Goal: Communication & Community: Answer question/provide support

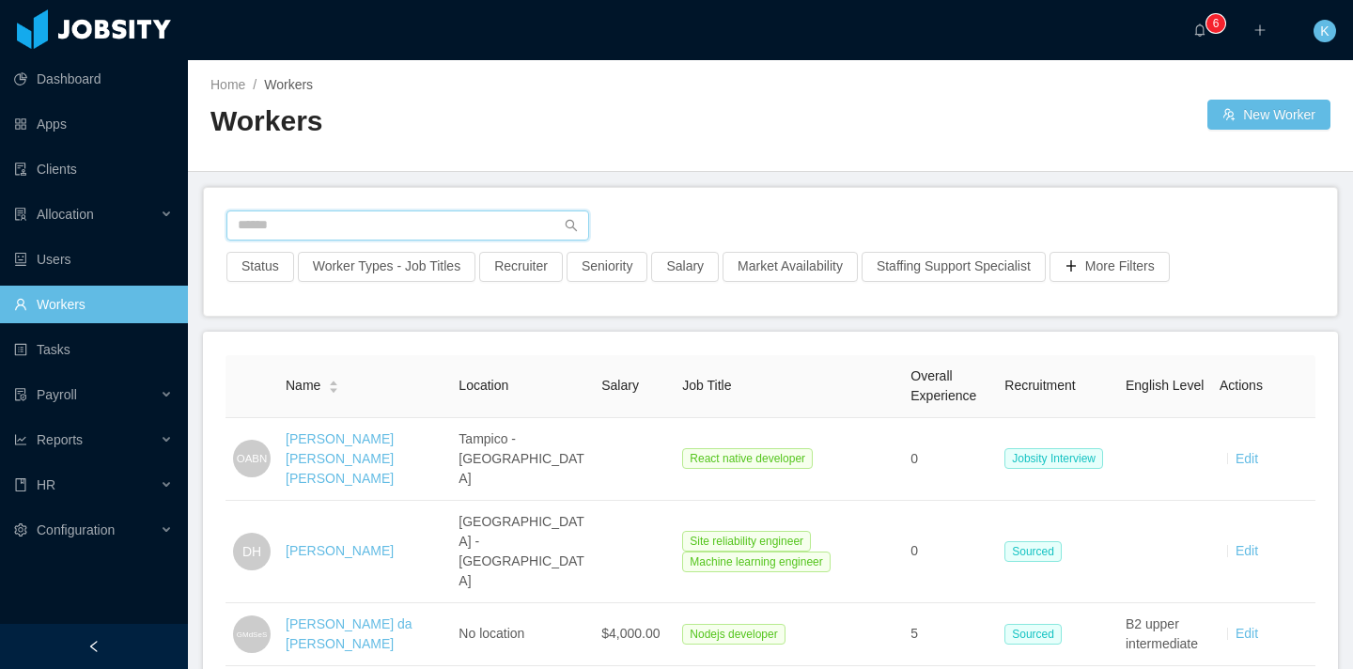
click at [385, 214] on input "text" at bounding box center [408, 226] width 363 height 30
type input "*"
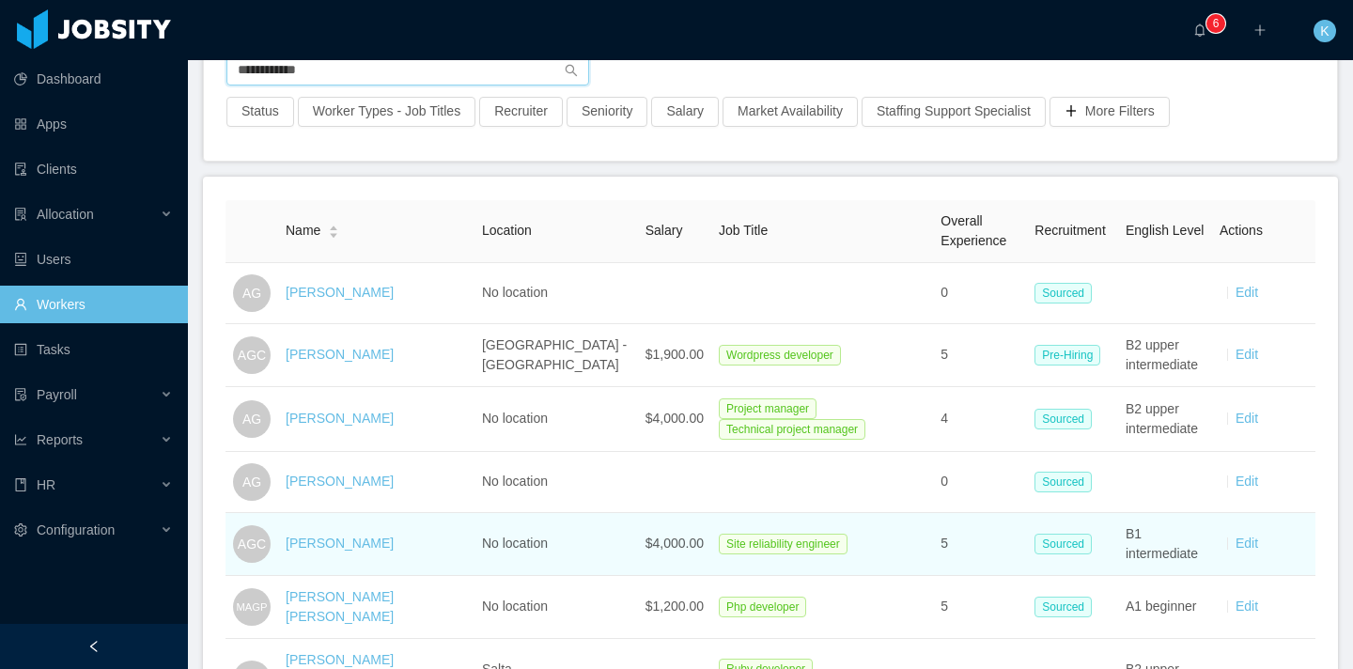
scroll to position [158, 0]
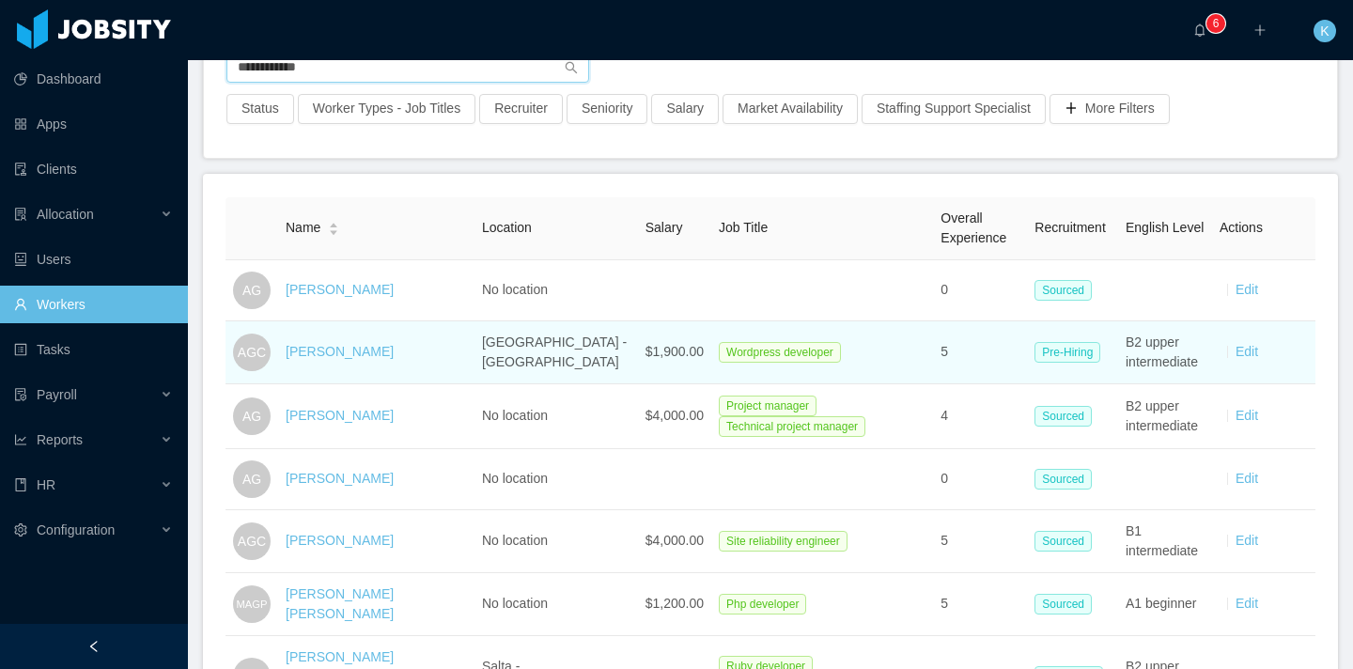
type input "**********"
click at [351, 342] on div "[PERSON_NAME]" at bounding box center [340, 352] width 108 height 20
click at [289, 349] on link "[PERSON_NAME]" at bounding box center [340, 351] width 108 height 15
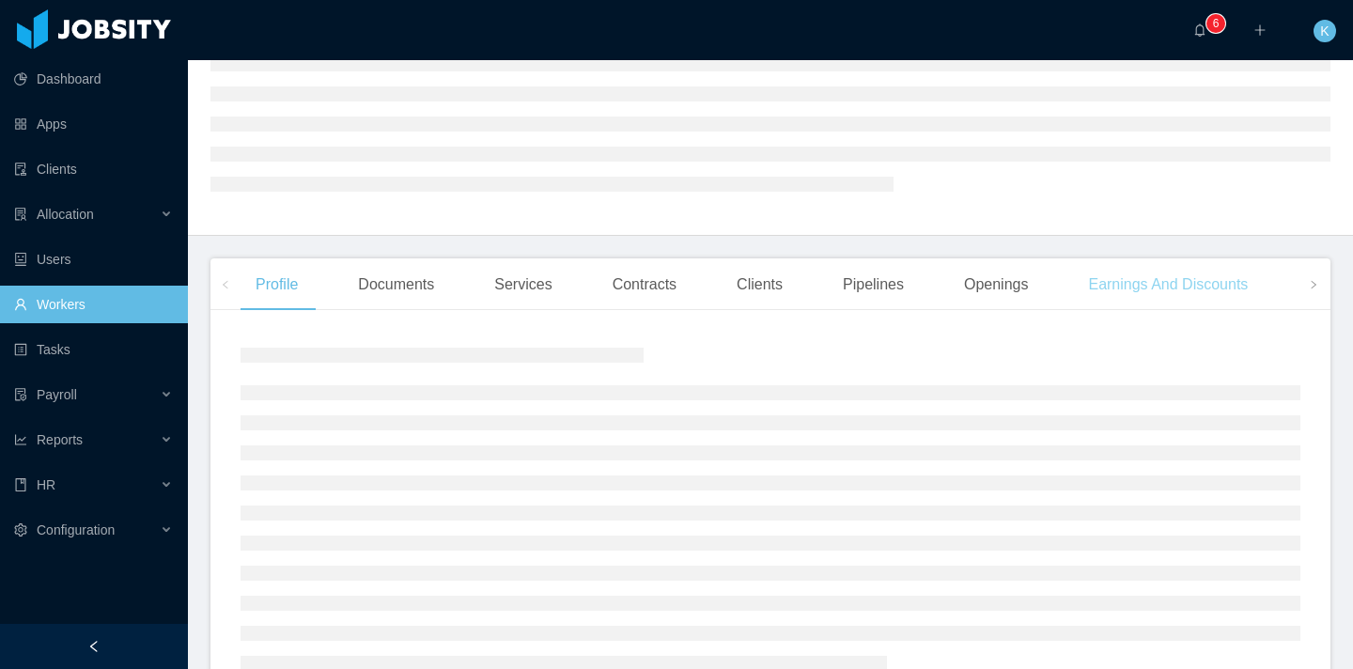
click at [1143, 302] on div "Earnings And Discounts" at bounding box center [1168, 284] width 190 height 53
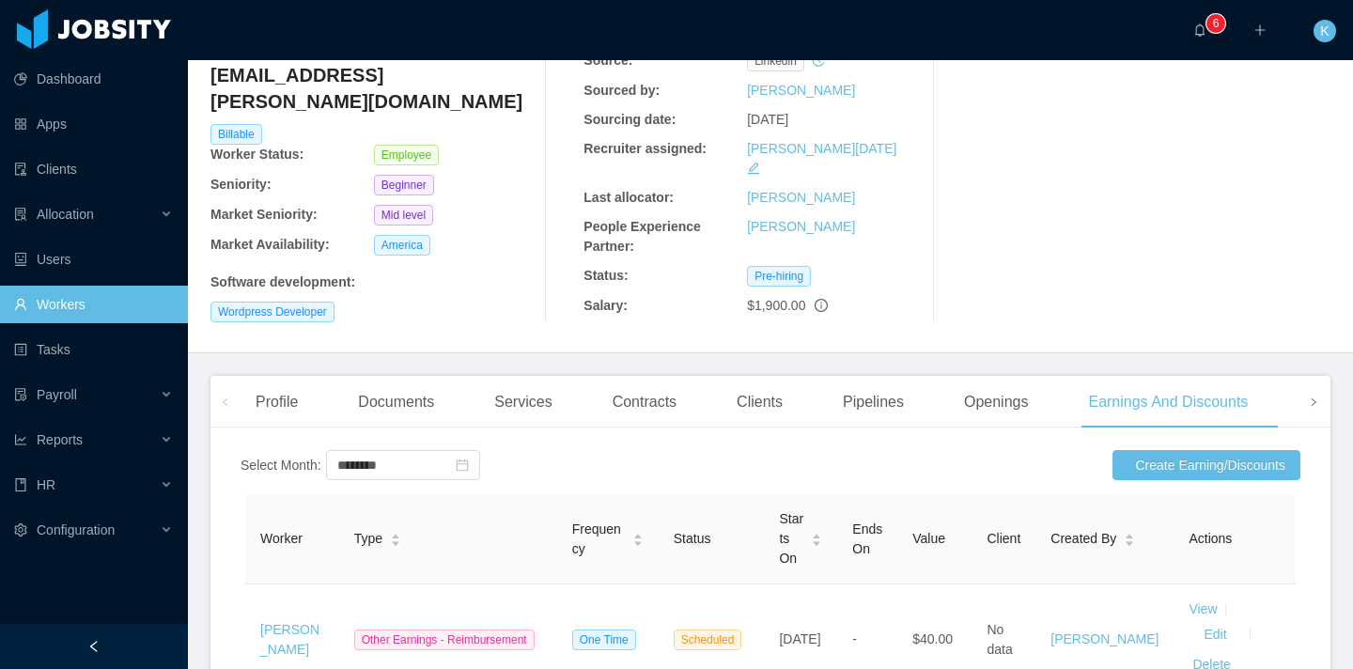
click at [1309, 398] on icon "icon: right" at bounding box center [1313, 402] width 9 height 9
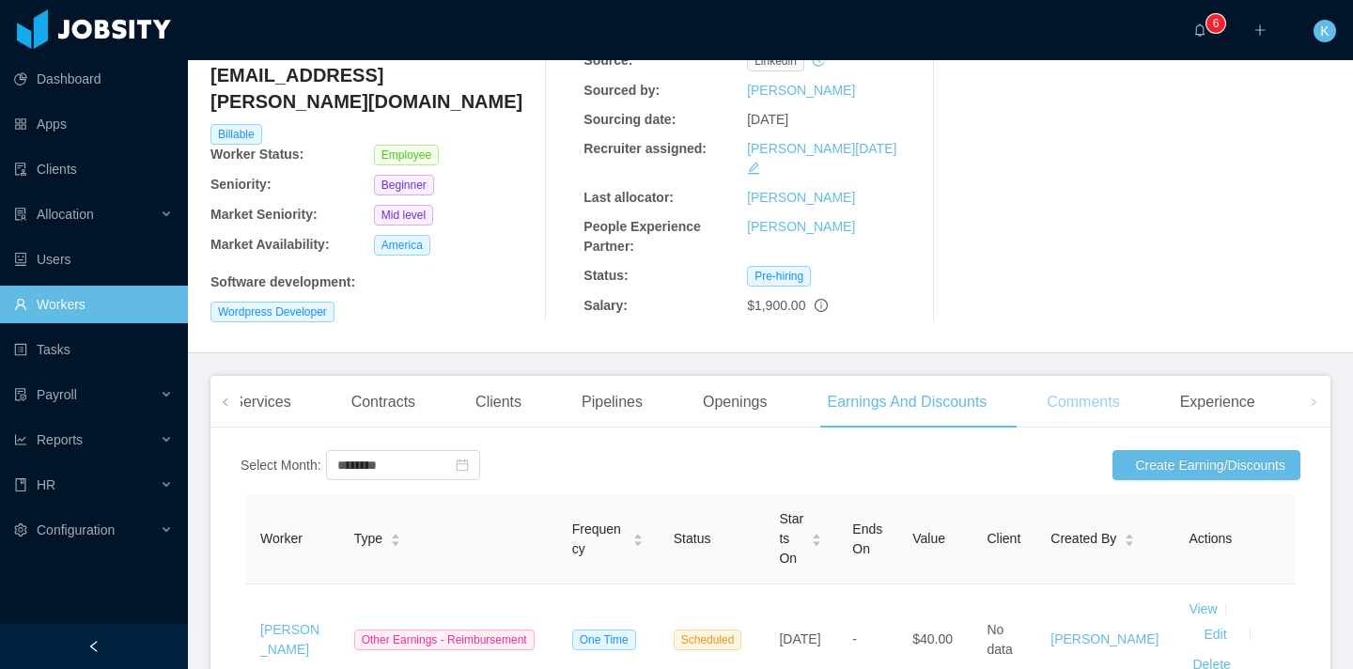
click at [1120, 379] on div "Comments" at bounding box center [1083, 402] width 102 height 53
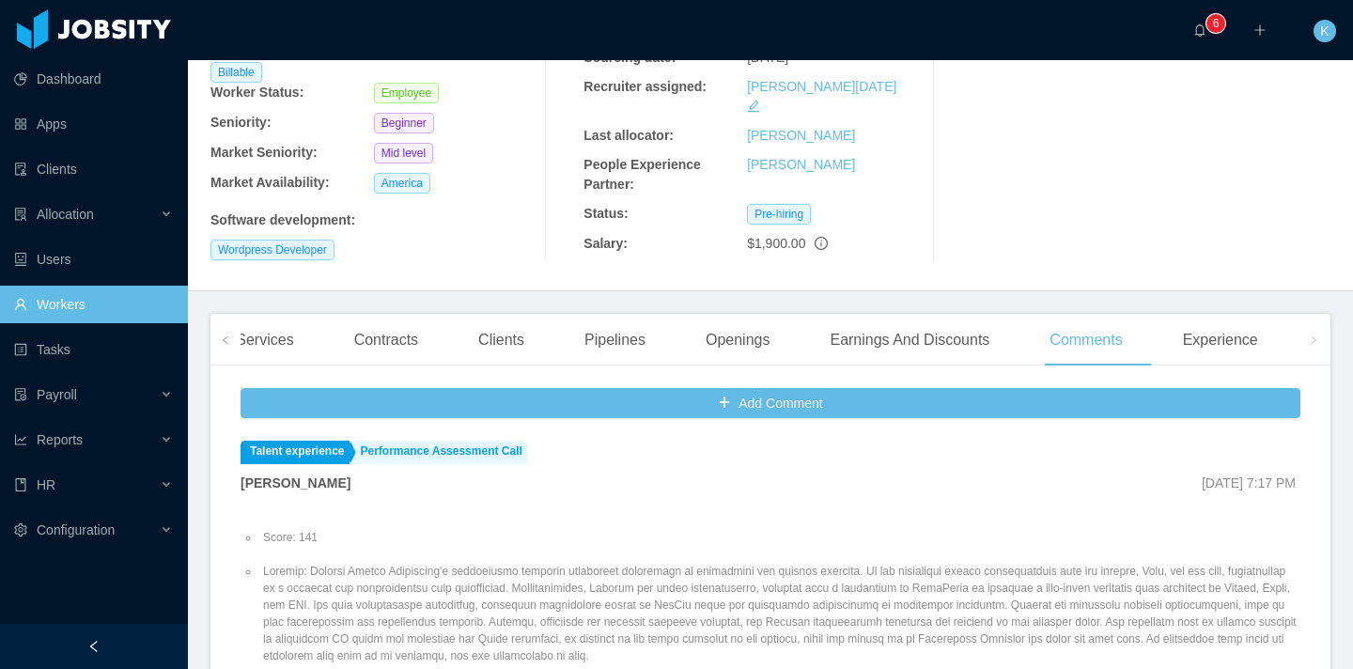
scroll to position [242, 0]
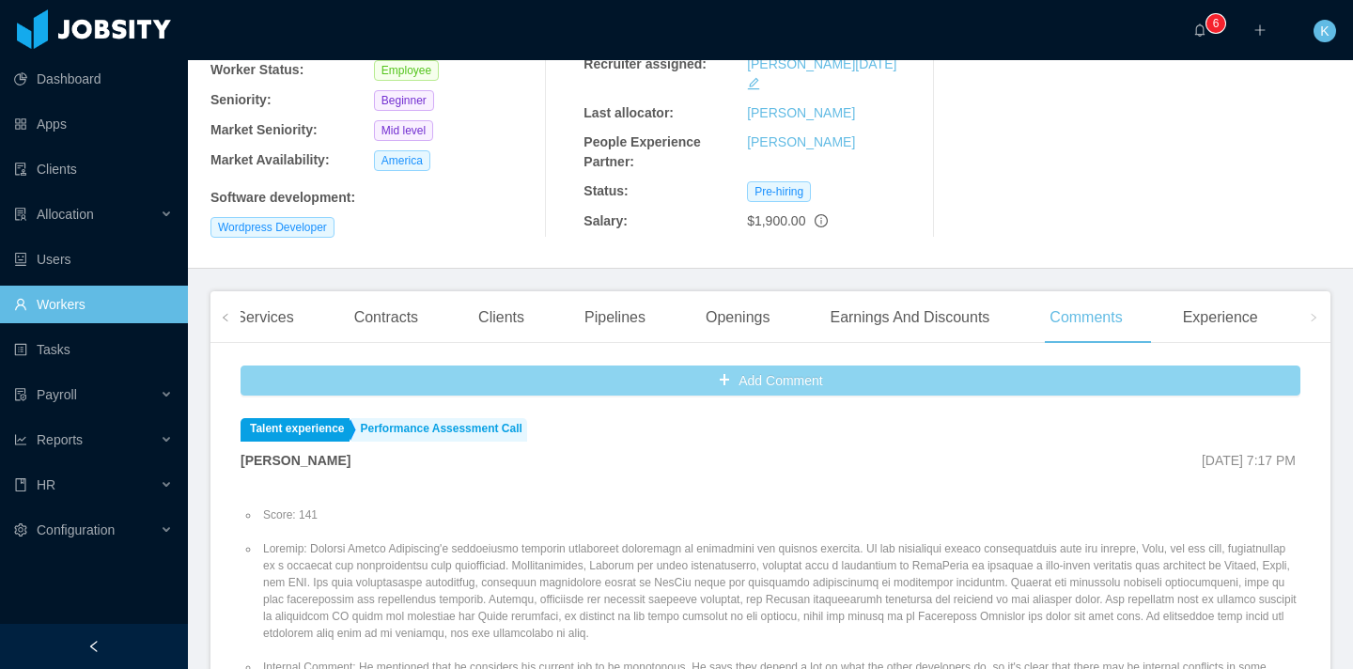
click at [612, 366] on button "Add Comment" at bounding box center [771, 381] width 1060 height 30
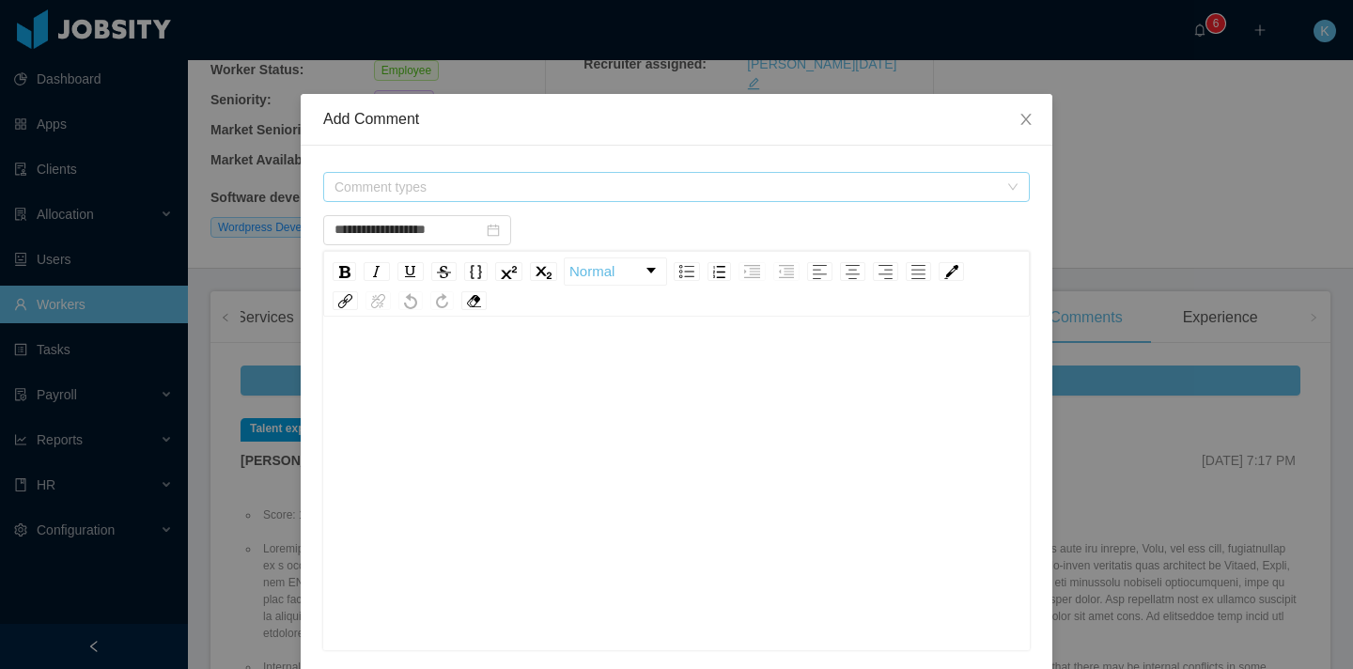
click at [375, 183] on span "Comment types" at bounding box center [667, 187] width 664 height 19
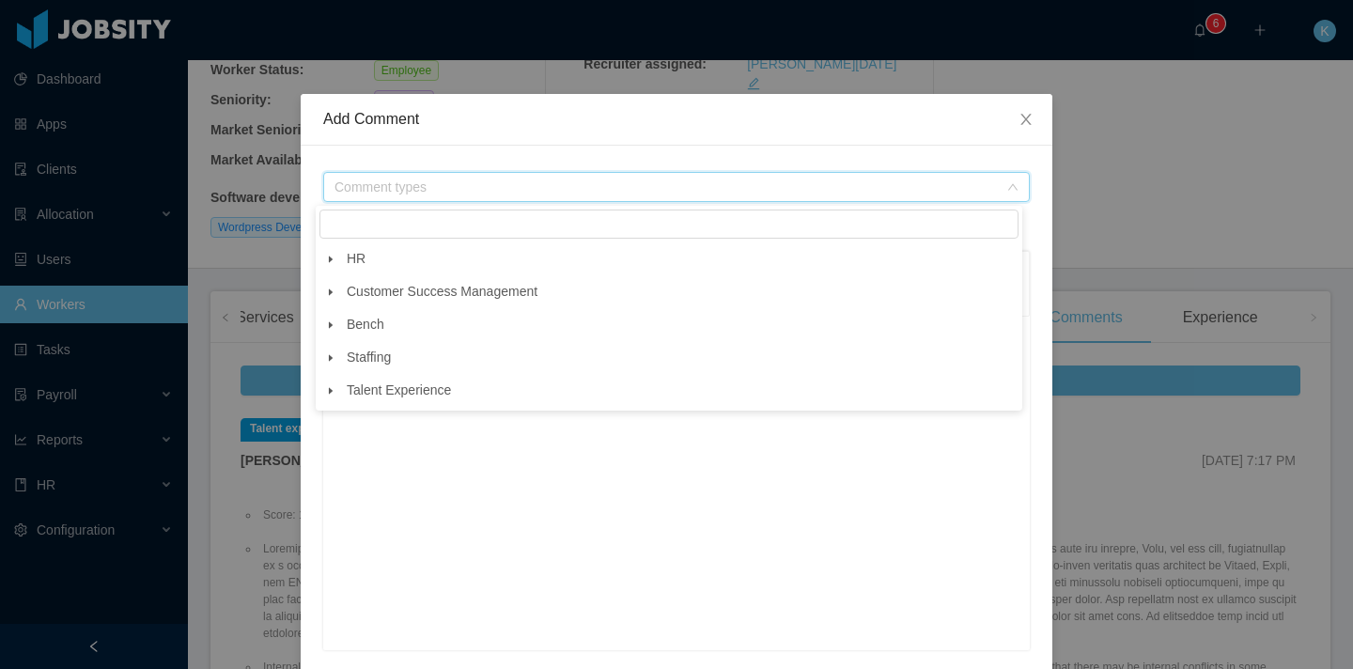
click at [334, 258] on icon "icon: caret-down" at bounding box center [330, 259] width 9 height 9
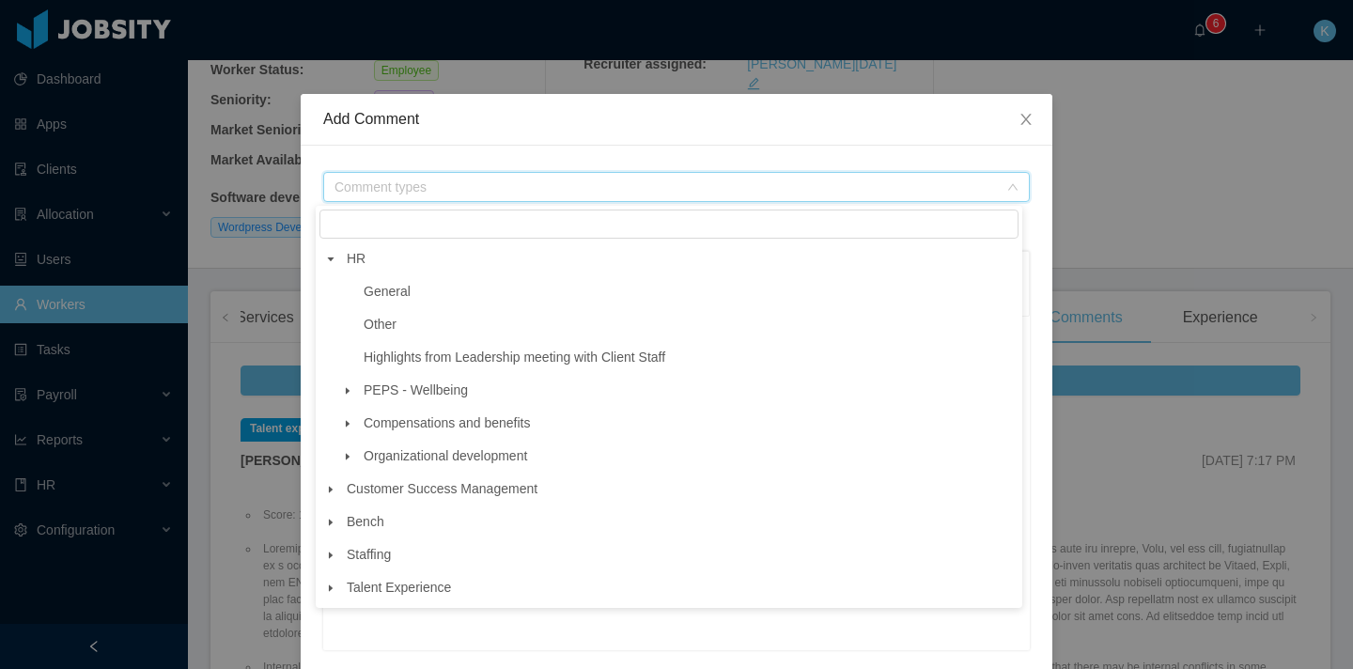
click at [348, 392] on icon "icon: caret-down" at bounding box center [348, 390] width 4 height 7
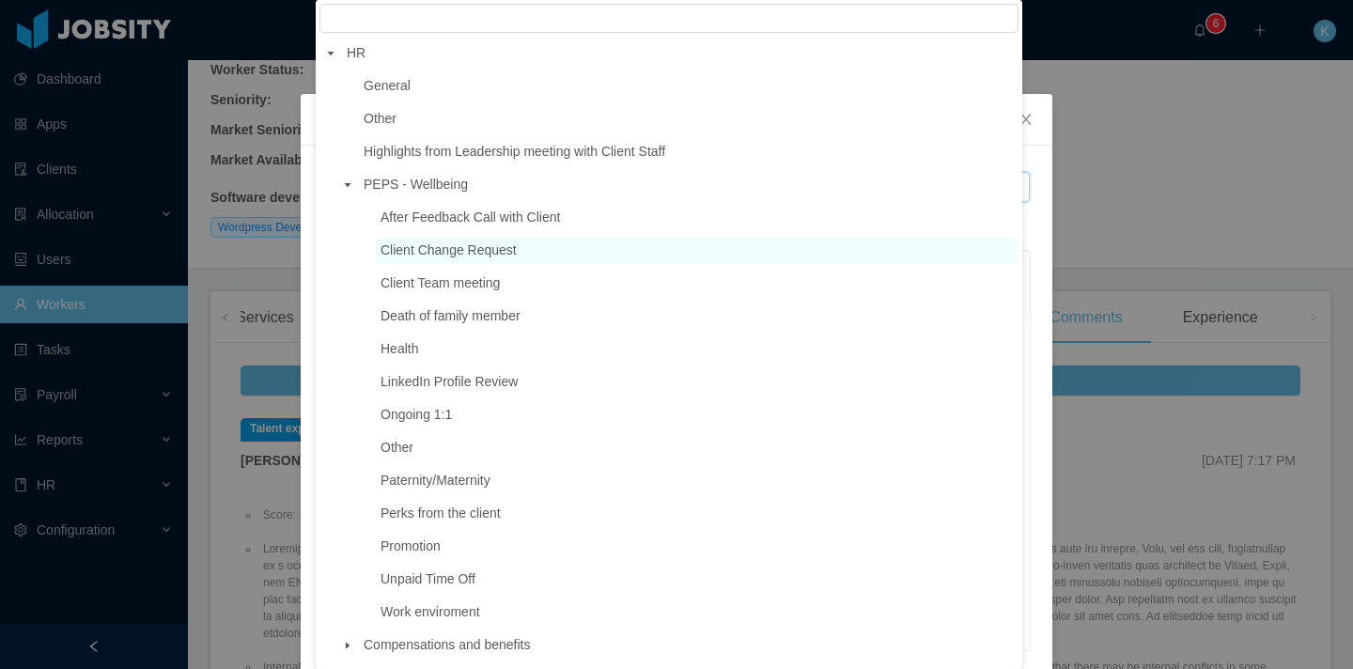
click at [444, 255] on span "Client Change Request" at bounding box center [449, 249] width 136 height 15
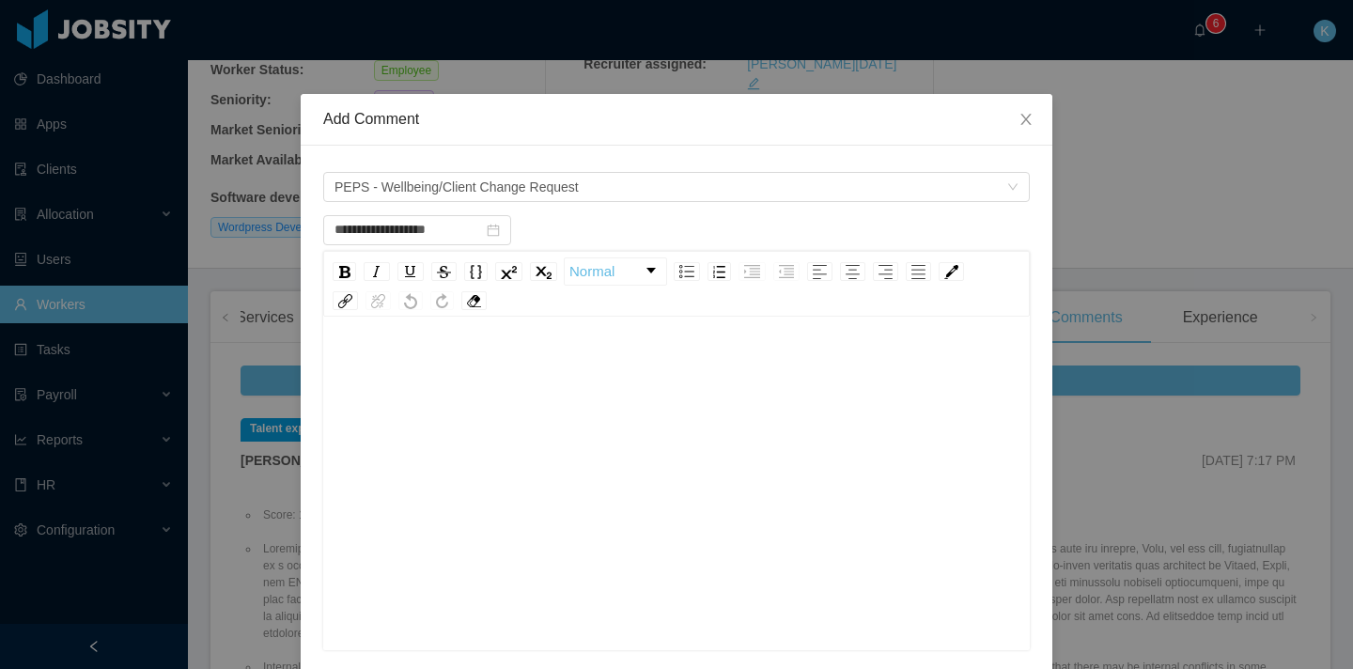
click at [469, 379] on div "rdw-editor" at bounding box center [677, 368] width 678 height 38
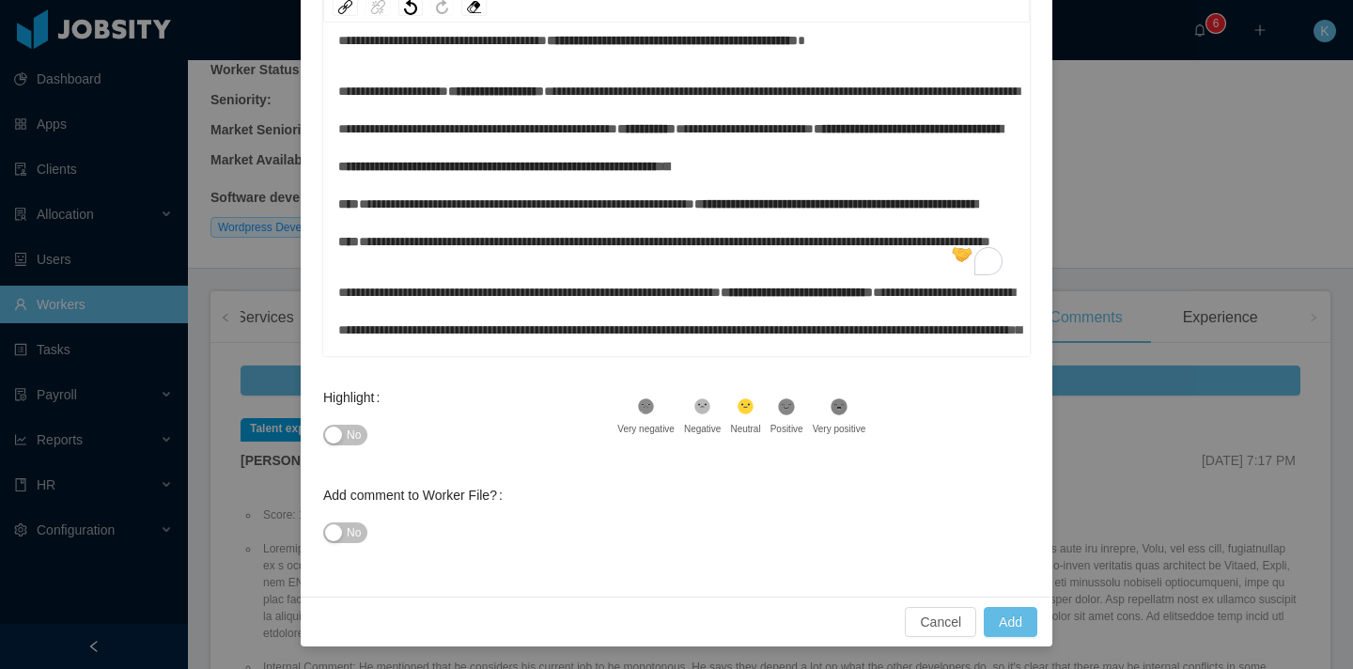
scroll to position [377, 0]
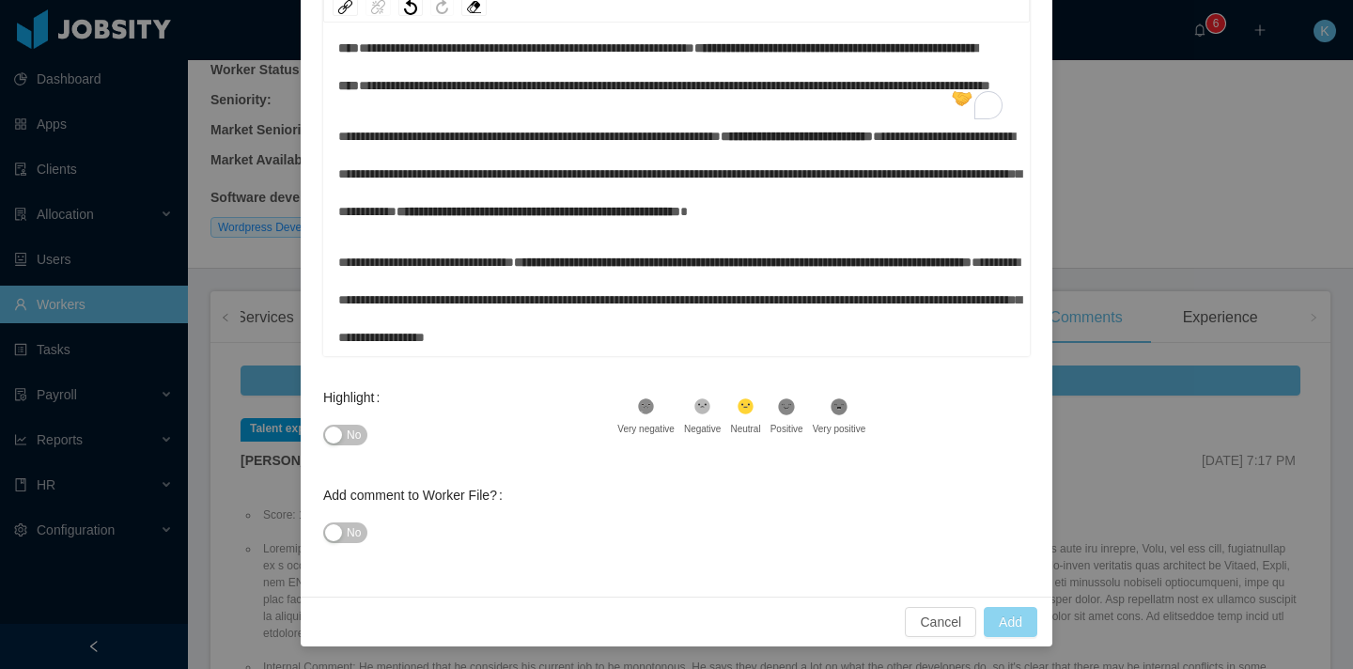
type input "**********"
click at [1025, 630] on button "Add" at bounding box center [1011, 622] width 54 height 30
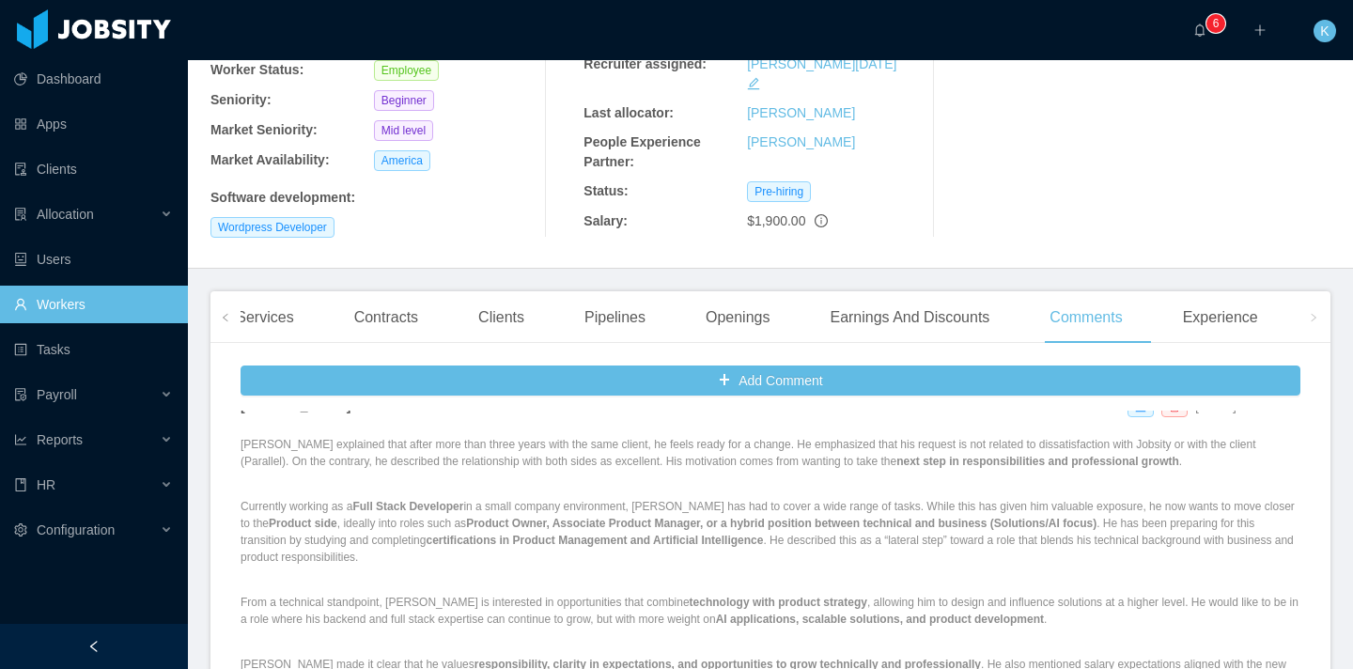
scroll to position [55, 0]
click at [110, 312] on link "Workers" at bounding box center [93, 305] width 159 height 38
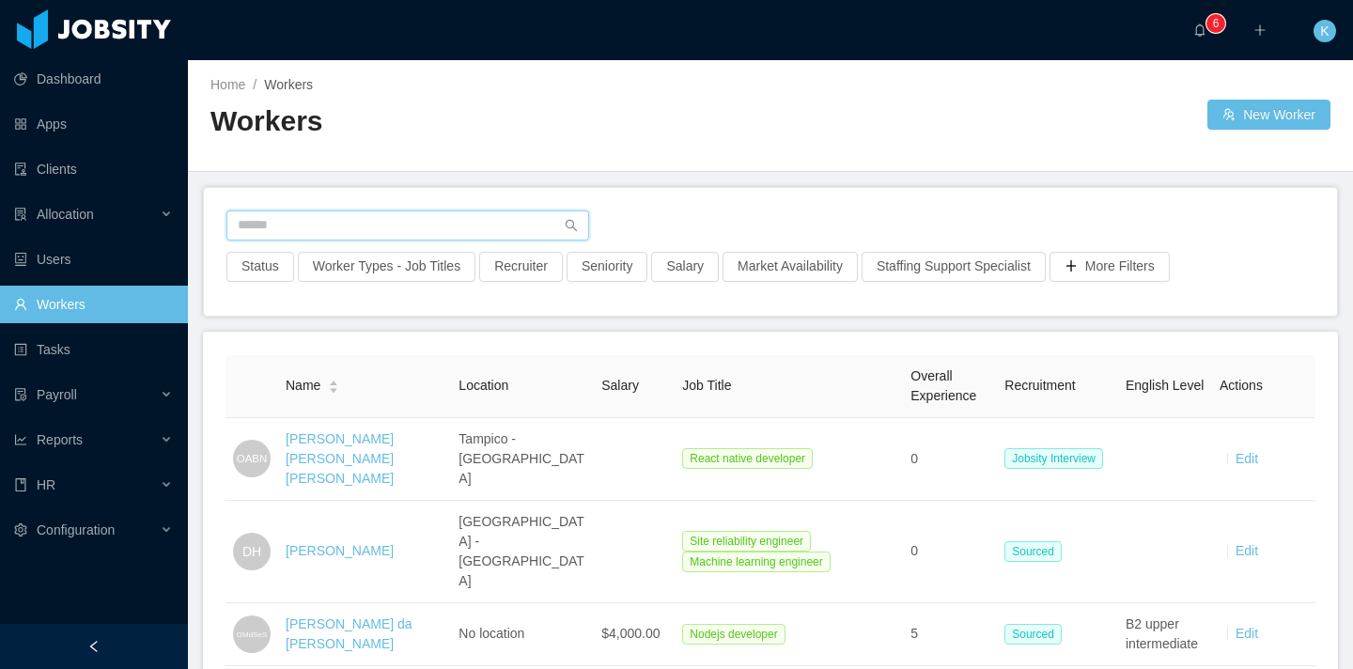
click at [380, 233] on input "text" at bounding box center [408, 226] width 363 height 30
paste input "**********"
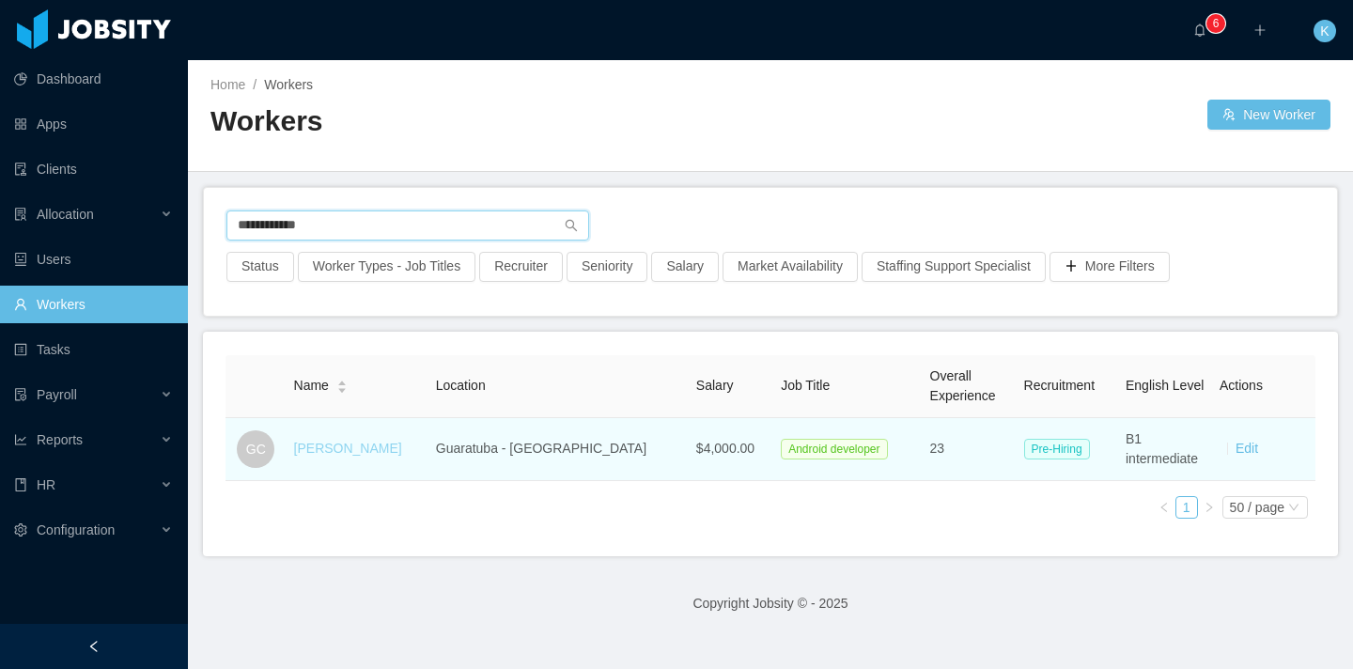
type input "**********"
click at [352, 446] on link "[PERSON_NAME]" at bounding box center [348, 448] width 108 height 15
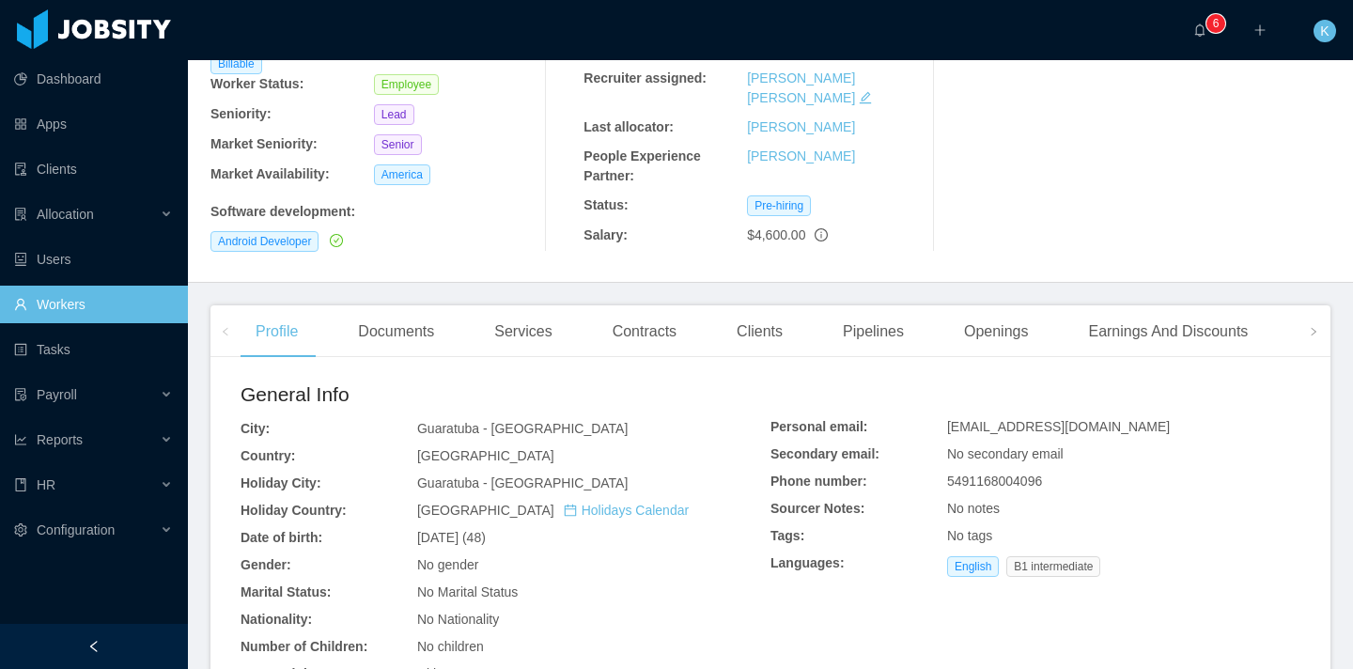
scroll to position [342, 0]
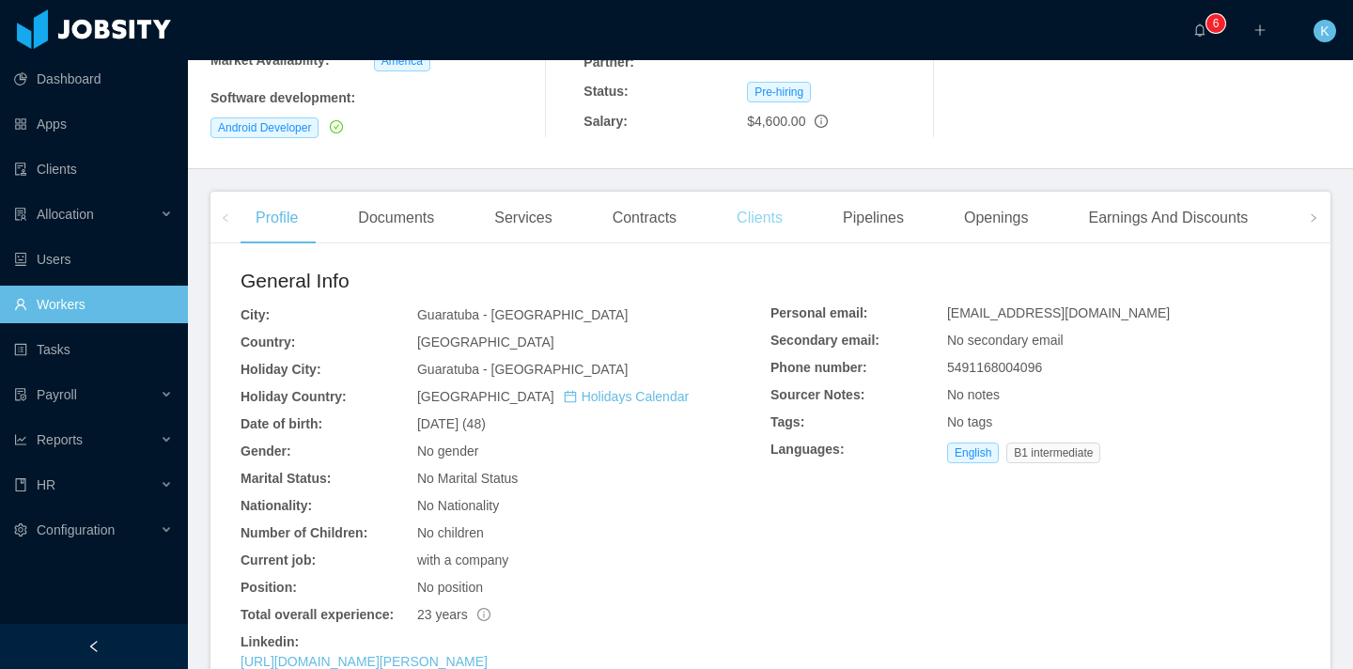
click at [770, 192] on div "Clients" at bounding box center [760, 218] width 76 height 53
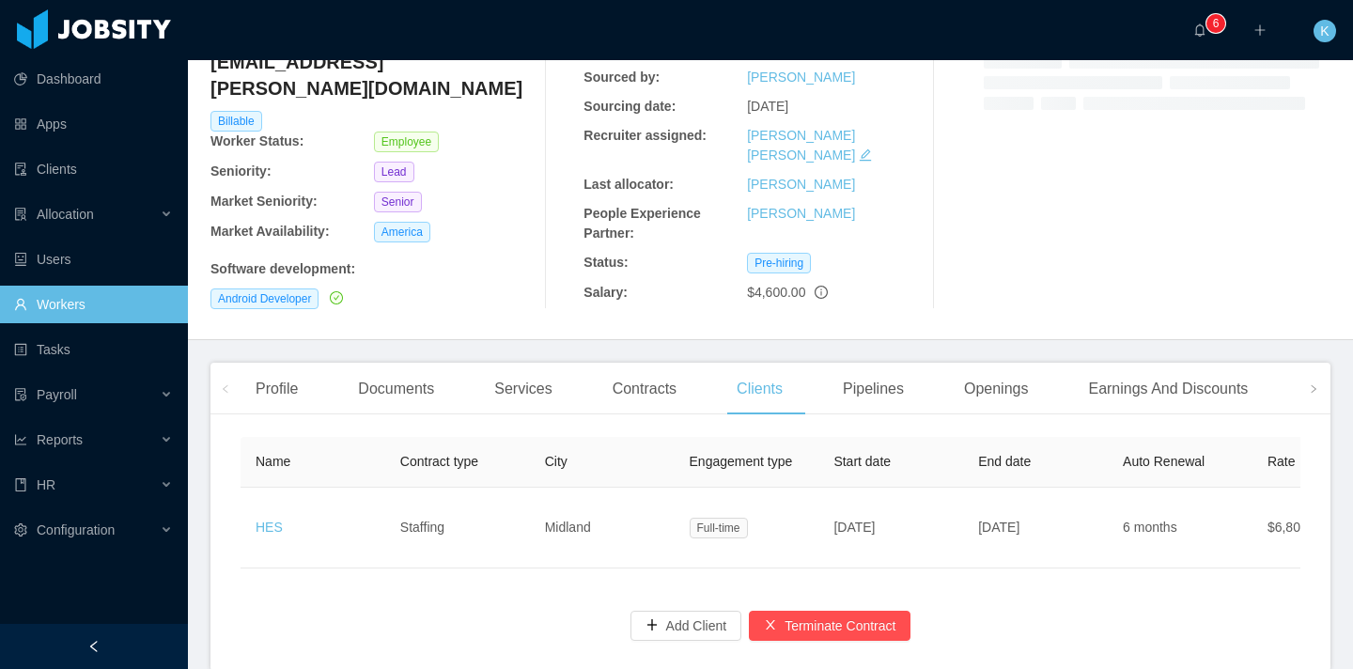
scroll to position [140, 0]
